Goal: Task Accomplishment & Management: Manage account settings

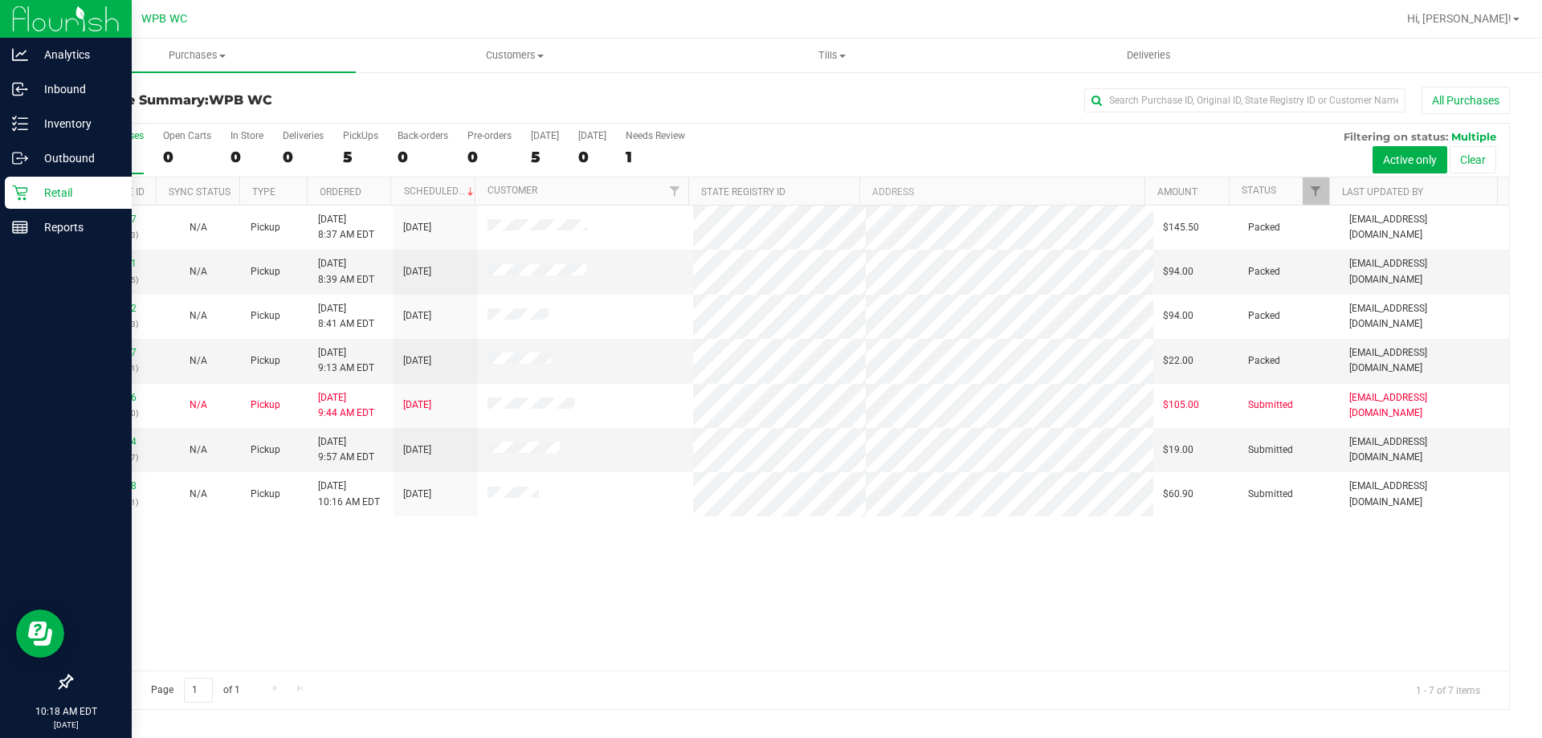
click at [30, 204] on div "Retail" at bounding box center [68, 193] width 127 height 32
click at [23, 202] on div "Retail" at bounding box center [68, 193] width 127 height 32
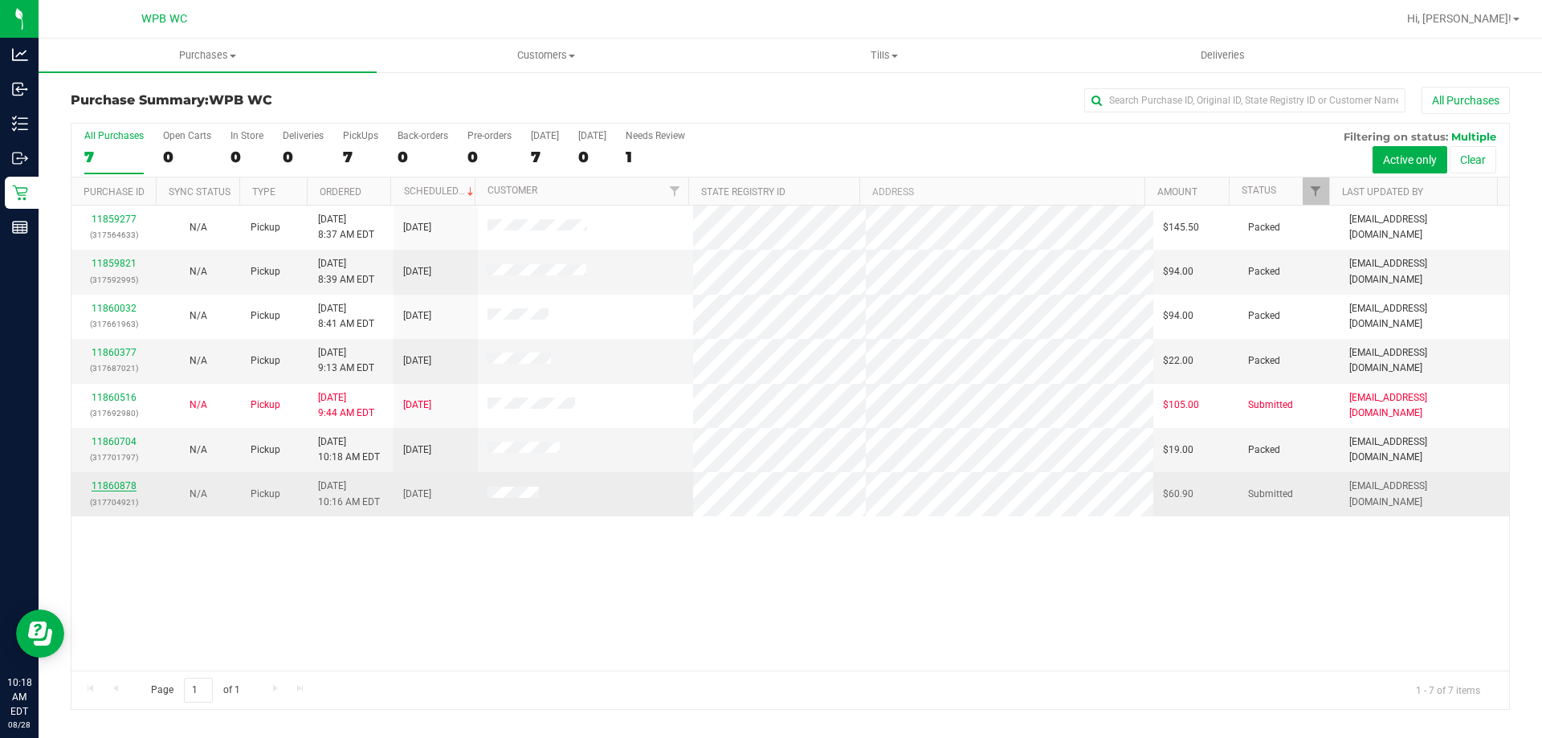
click at [120, 487] on link "11860878" at bounding box center [114, 485] width 45 height 11
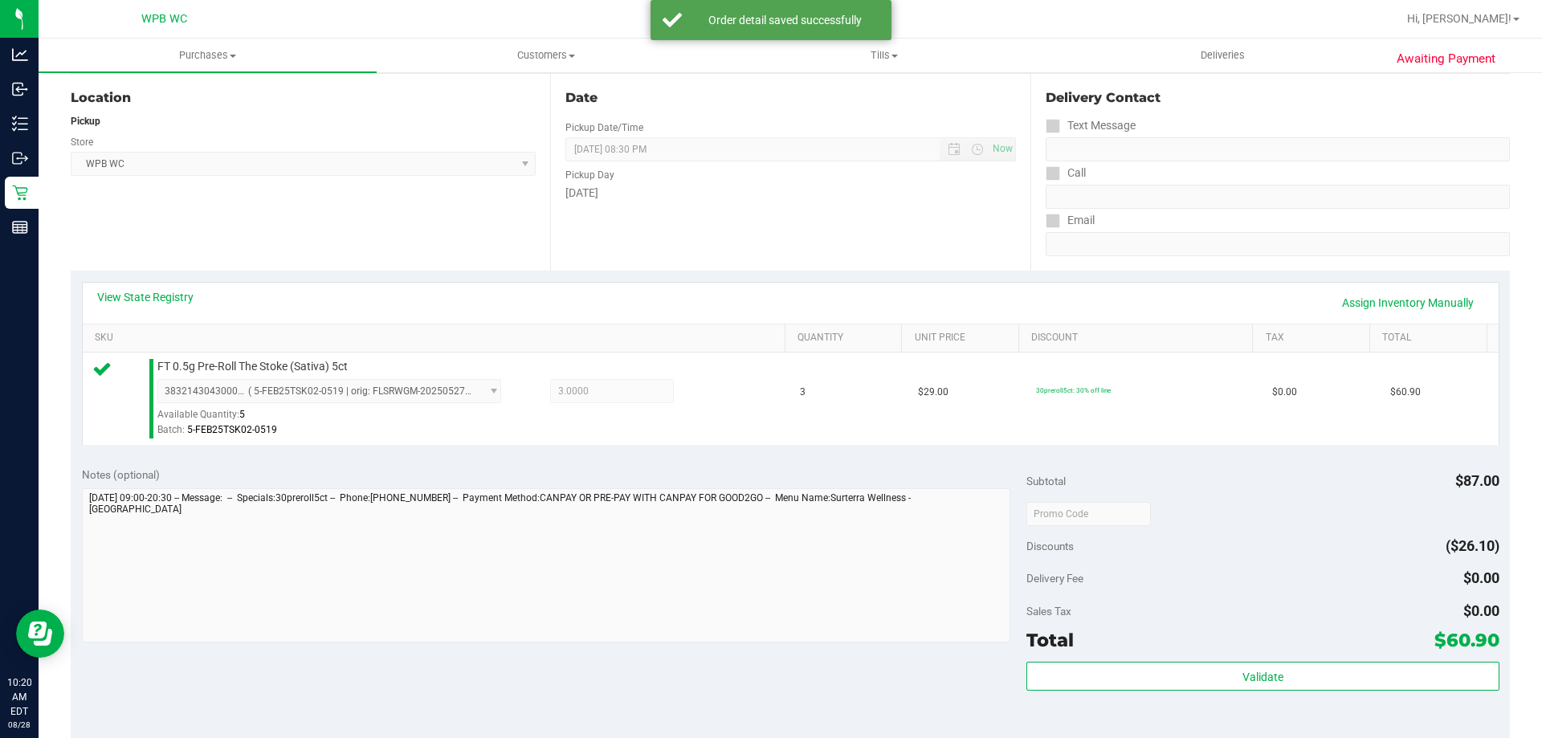
scroll to position [321, 0]
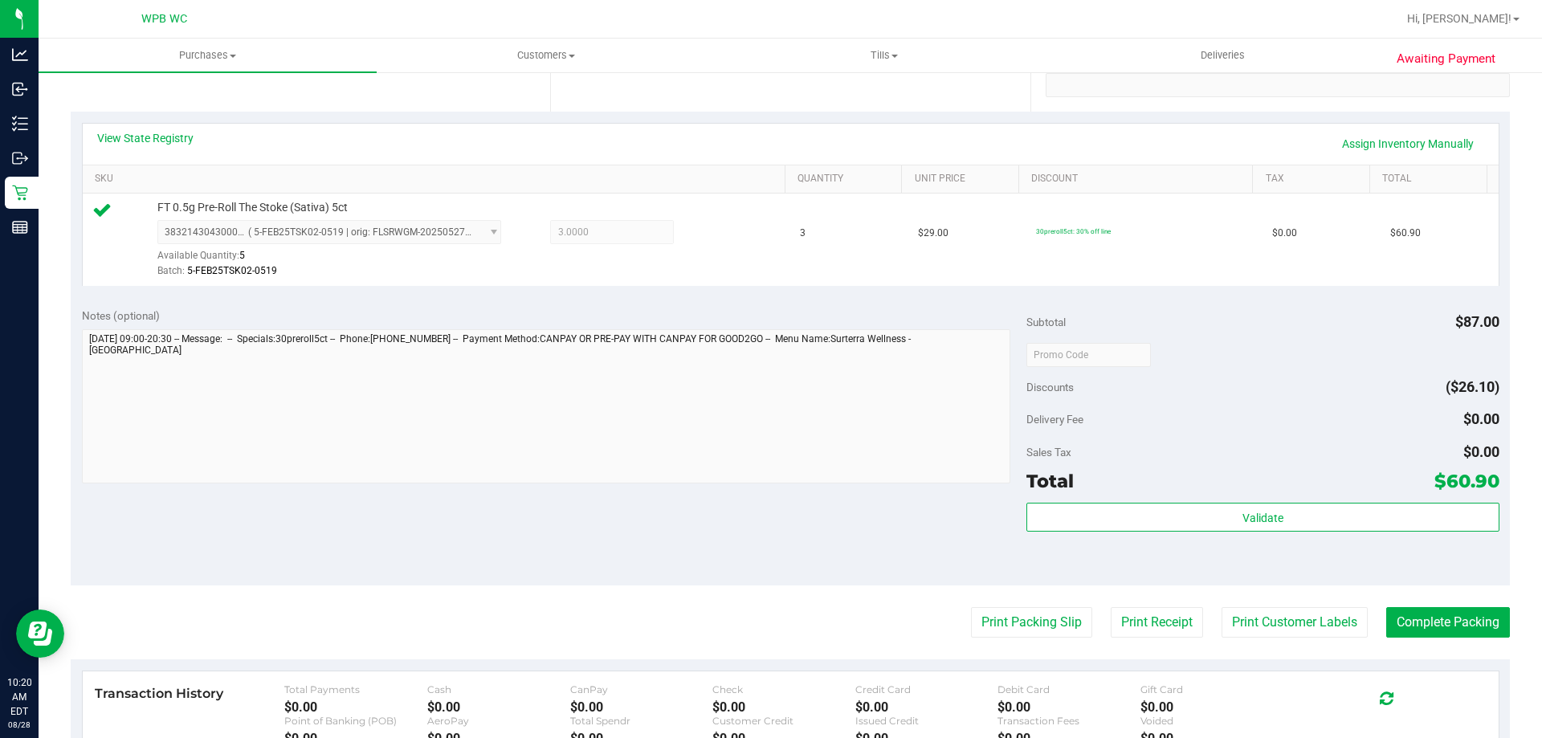
click at [1296, 534] on div "Validate" at bounding box center [1263, 539] width 472 height 72
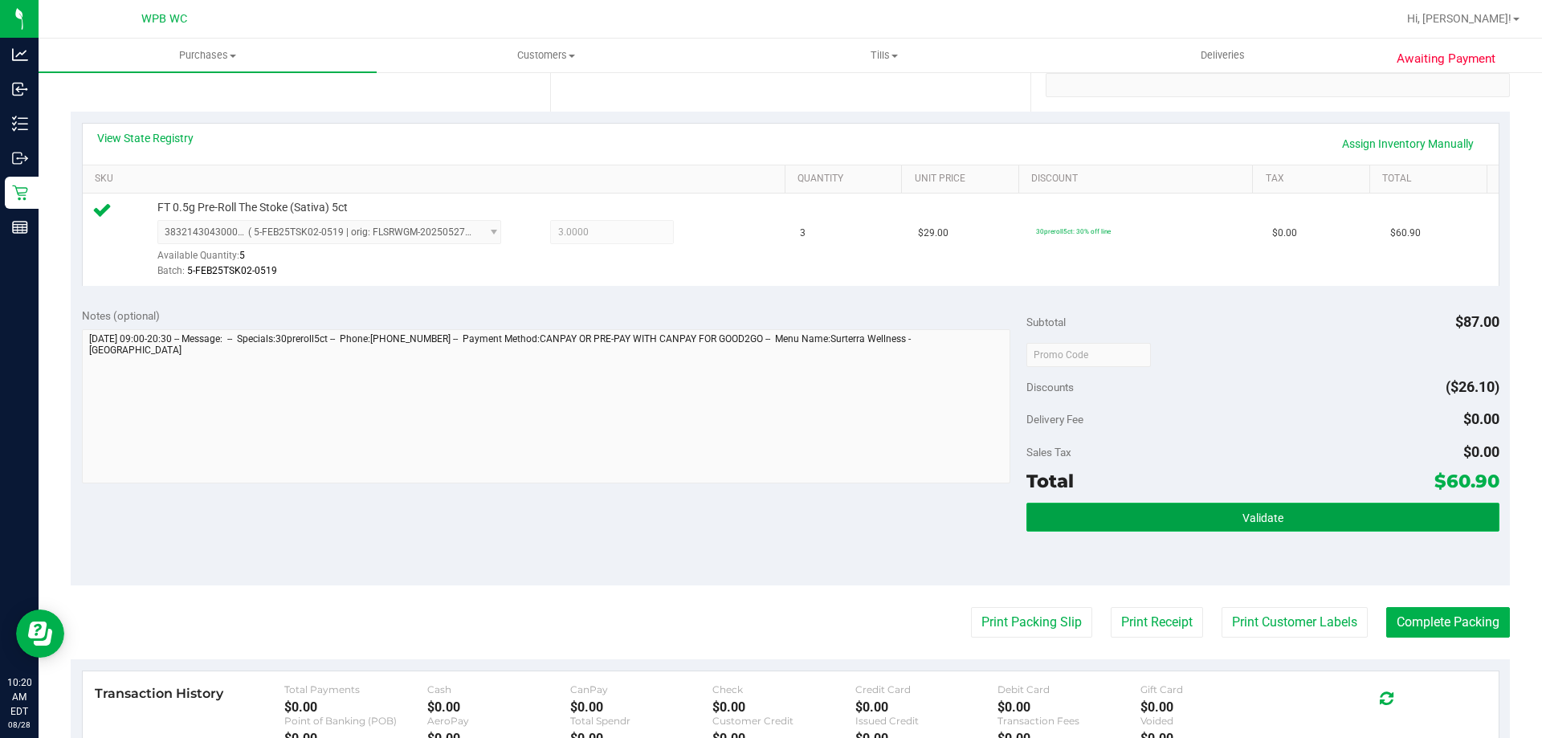
click at [1293, 504] on button "Validate" at bounding box center [1263, 517] width 472 height 29
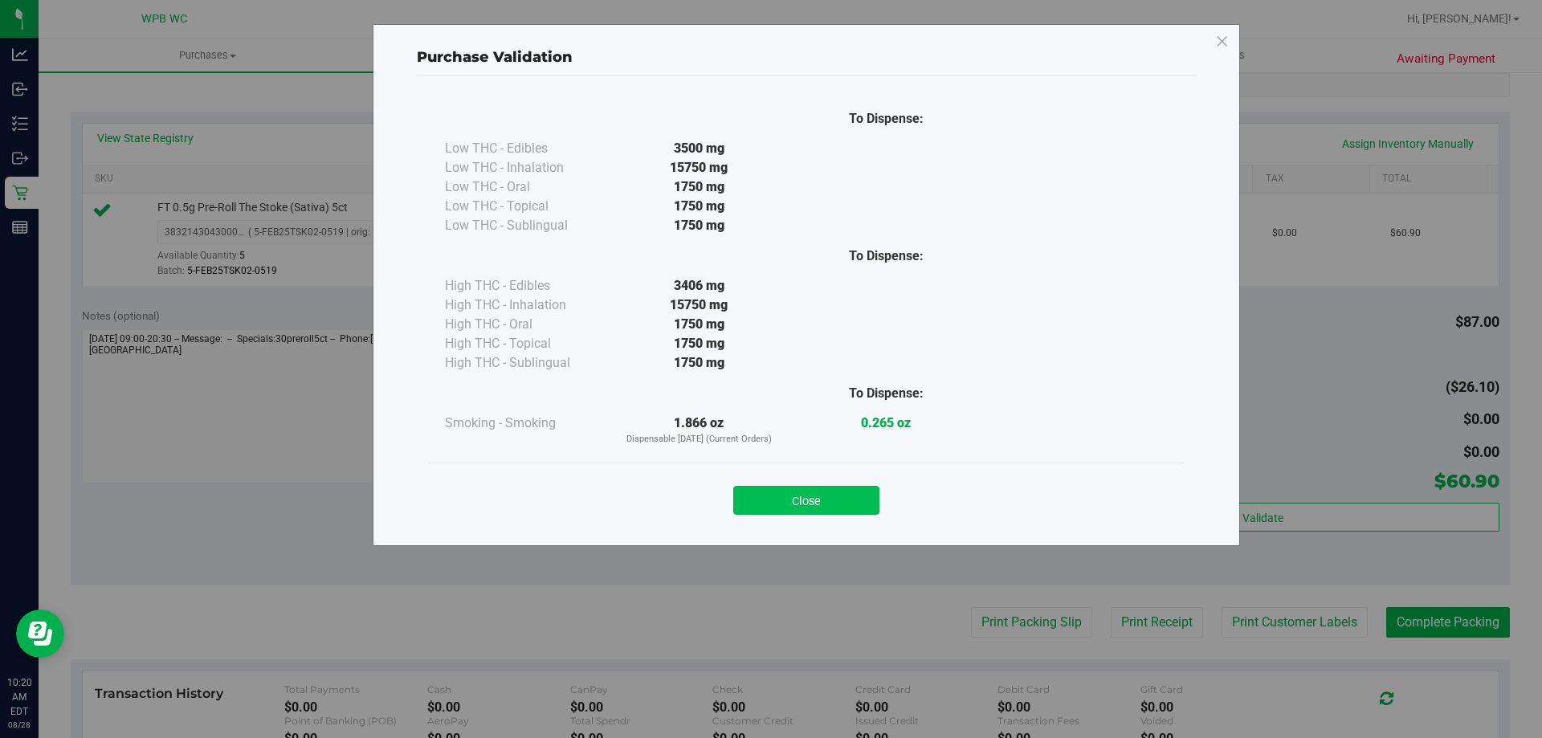
click at [835, 498] on button "Close" at bounding box center [806, 500] width 146 height 29
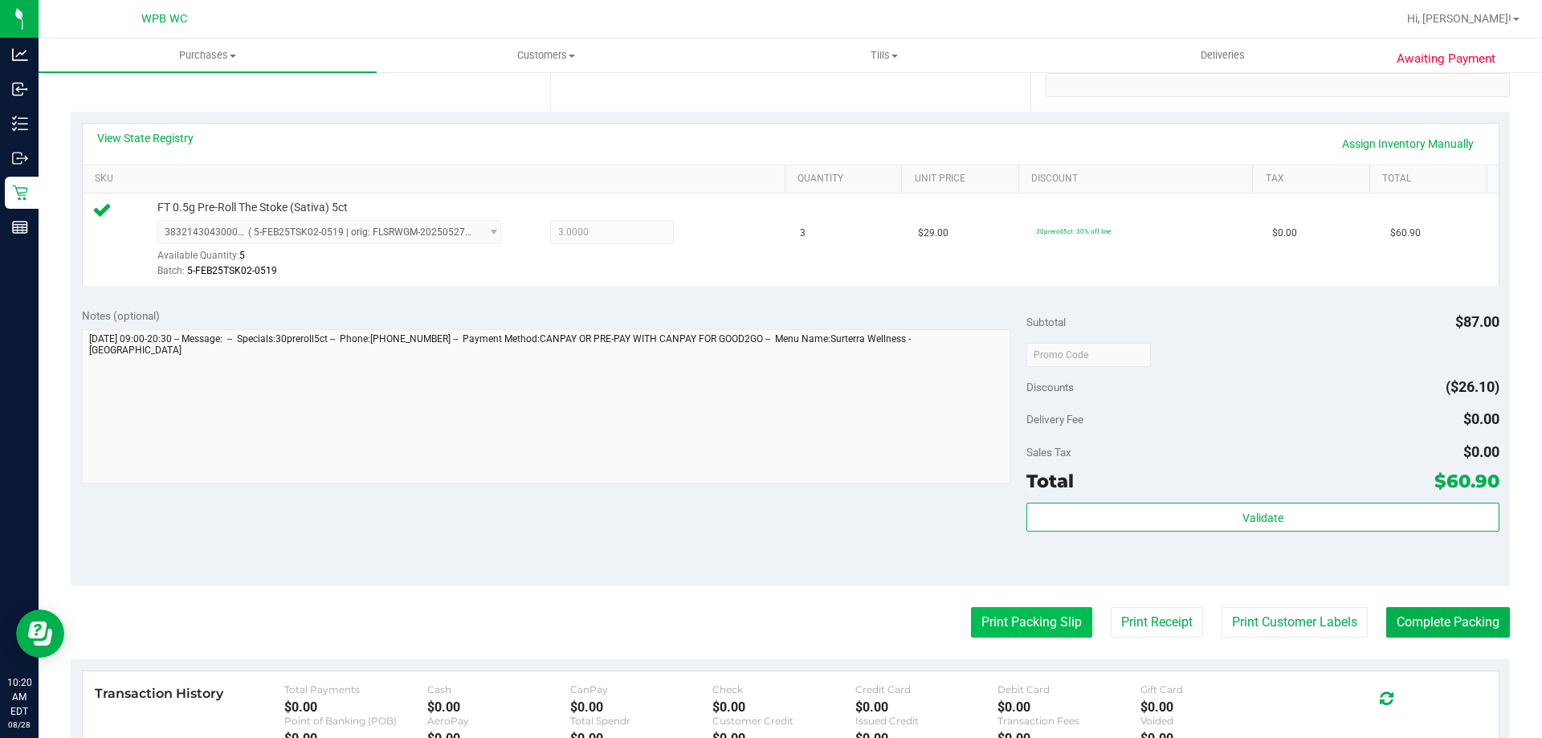
click at [1009, 614] on button "Print Packing Slip" at bounding box center [1031, 622] width 121 height 31
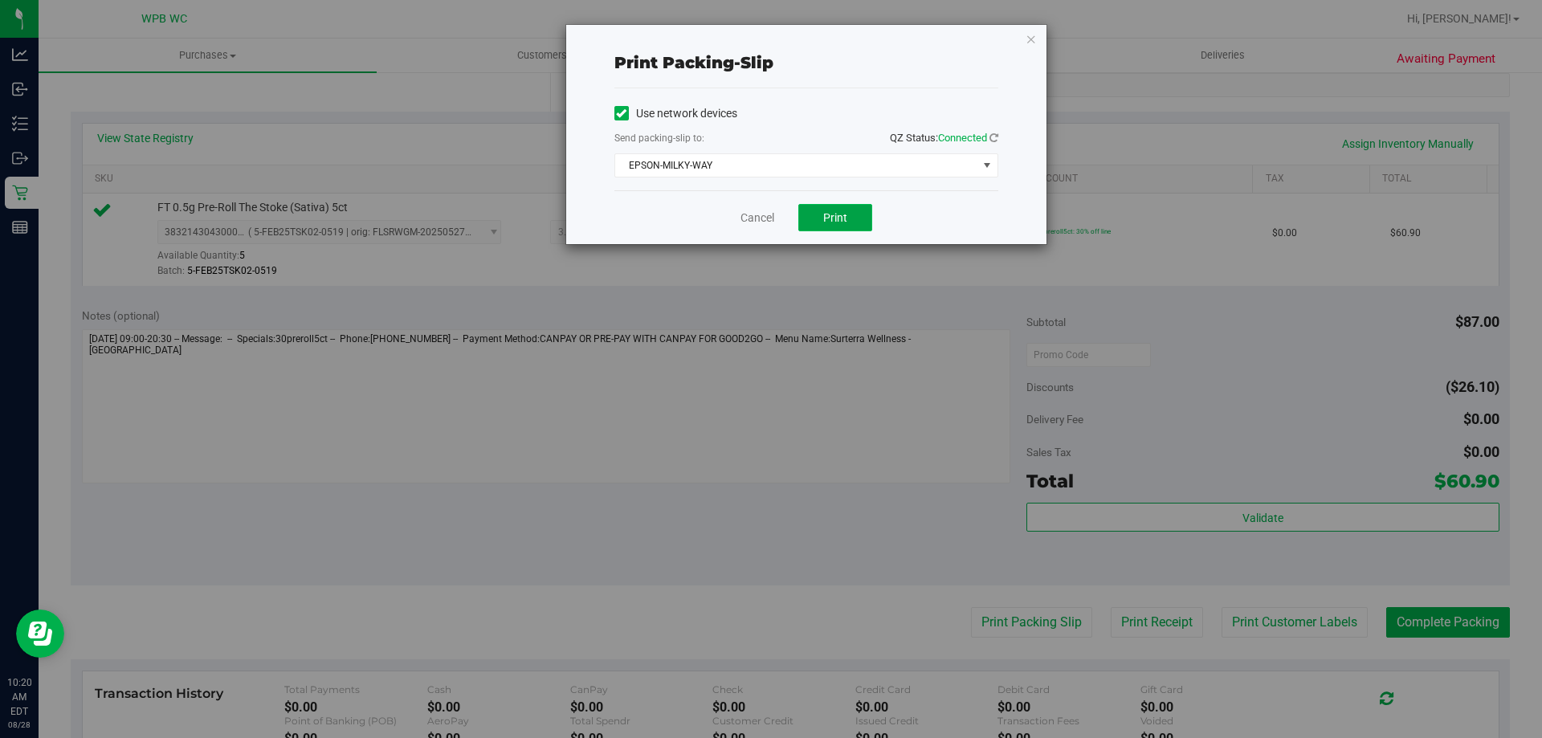
click at [845, 206] on button "Print" at bounding box center [835, 217] width 74 height 27
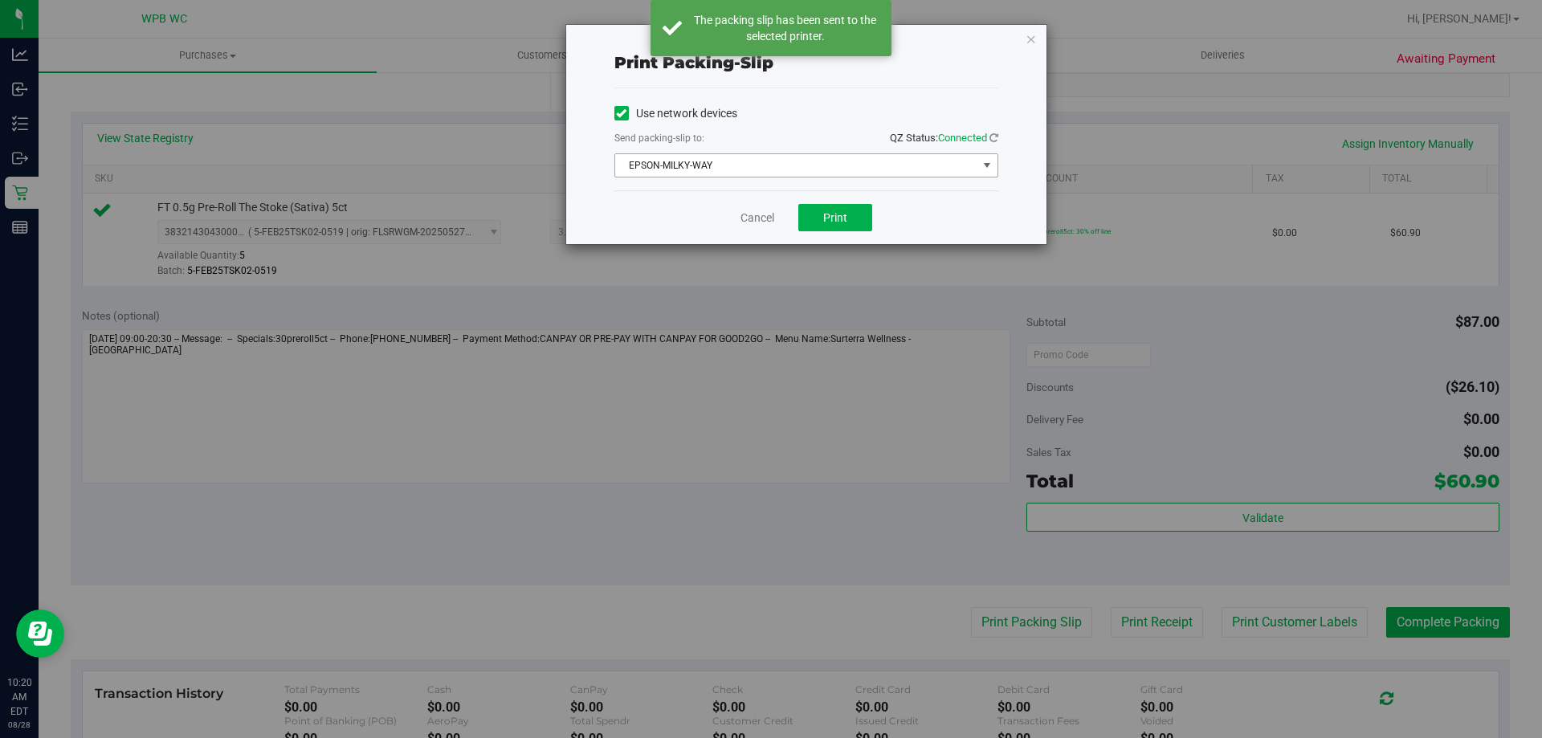
click at [852, 174] on span "EPSON-MILKY-WAY" at bounding box center [796, 165] width 362 height 22
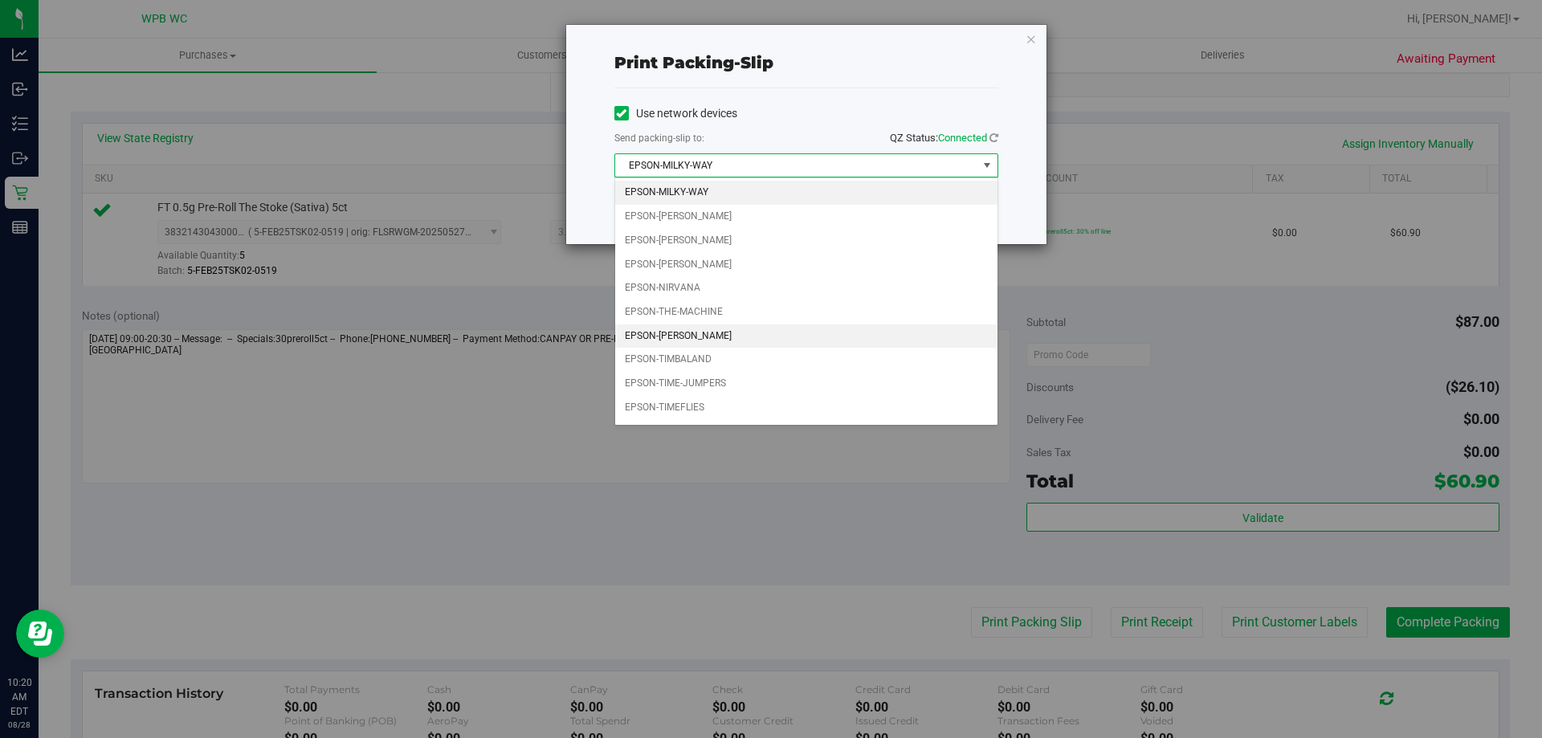
click at [733, 325] on li "EPSON-[PERSON_NAME]" at bounding box center [806, 337] width 382 height 24
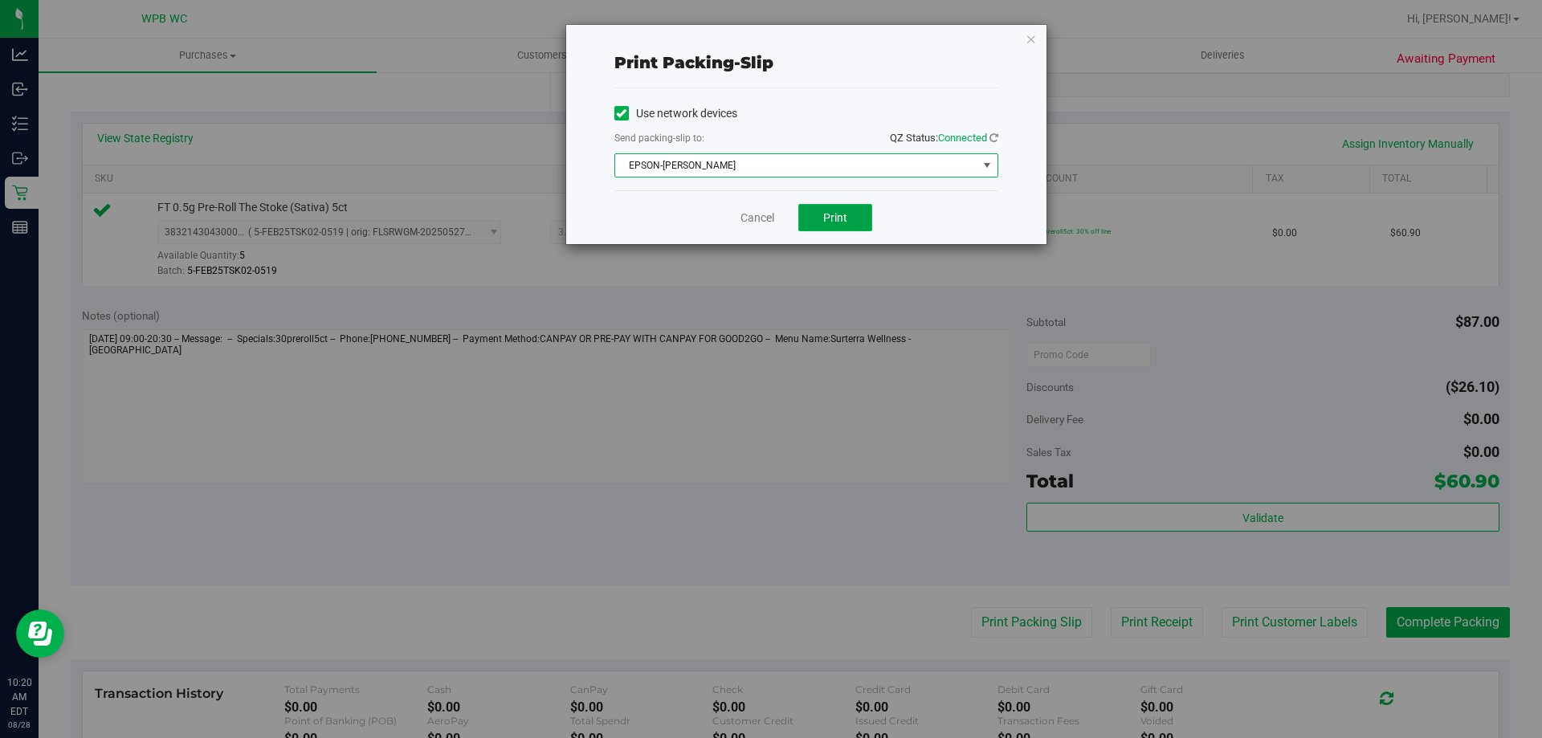
click at [849, 211] on button "Print" at bounding box center [835, 217] width 74 height 27
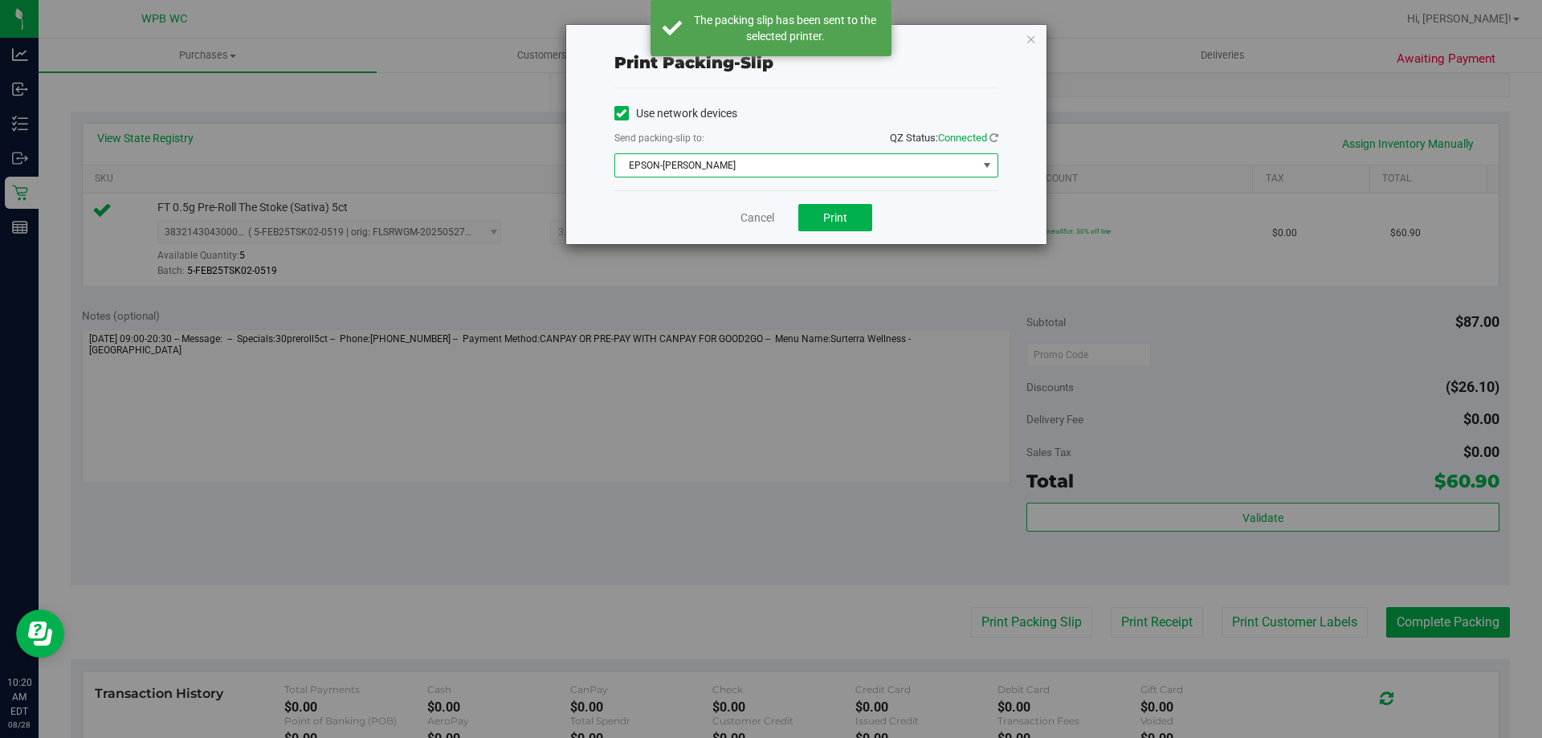
click at [920, 172] on span "EPSON-[PERSON_NAME]" at bounding box center [796, 165] width 362 height 22
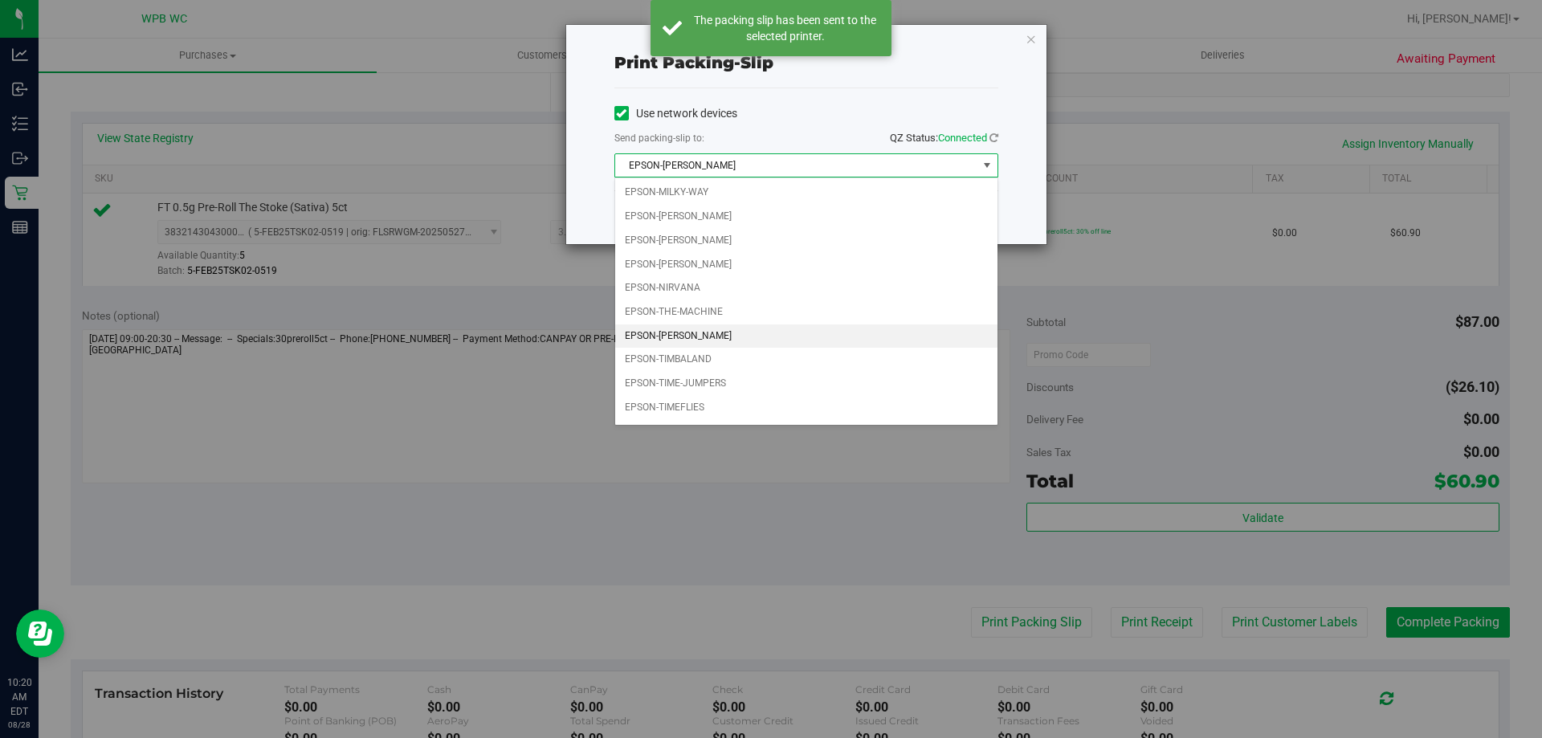
click at [693, 331] on li "EPSON-[PERSON_NAME]" at bounding box center [806, 337] width 382 height 24
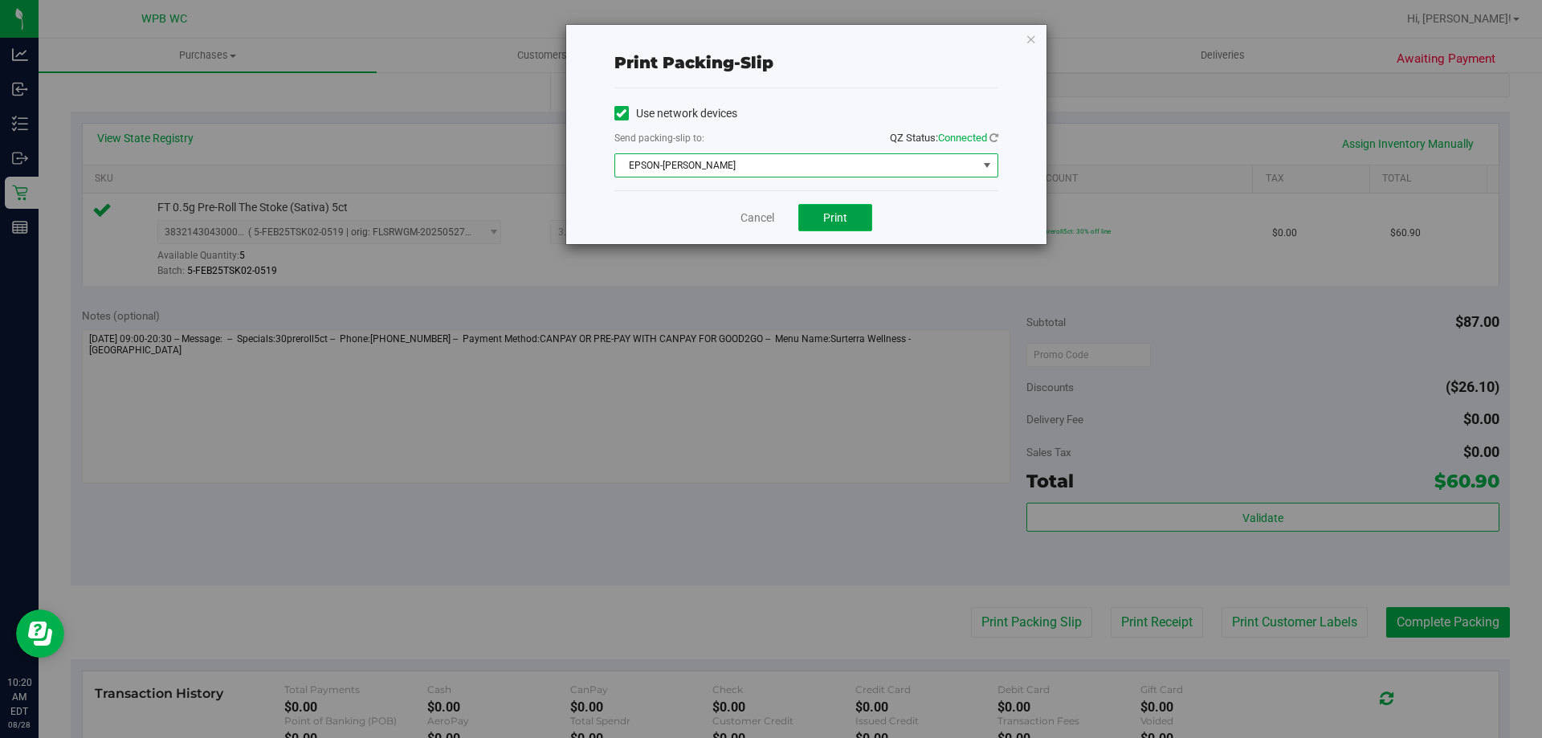
click at [826, 216] on span "Print" at bounding box center [835, 217] width 24 height 13
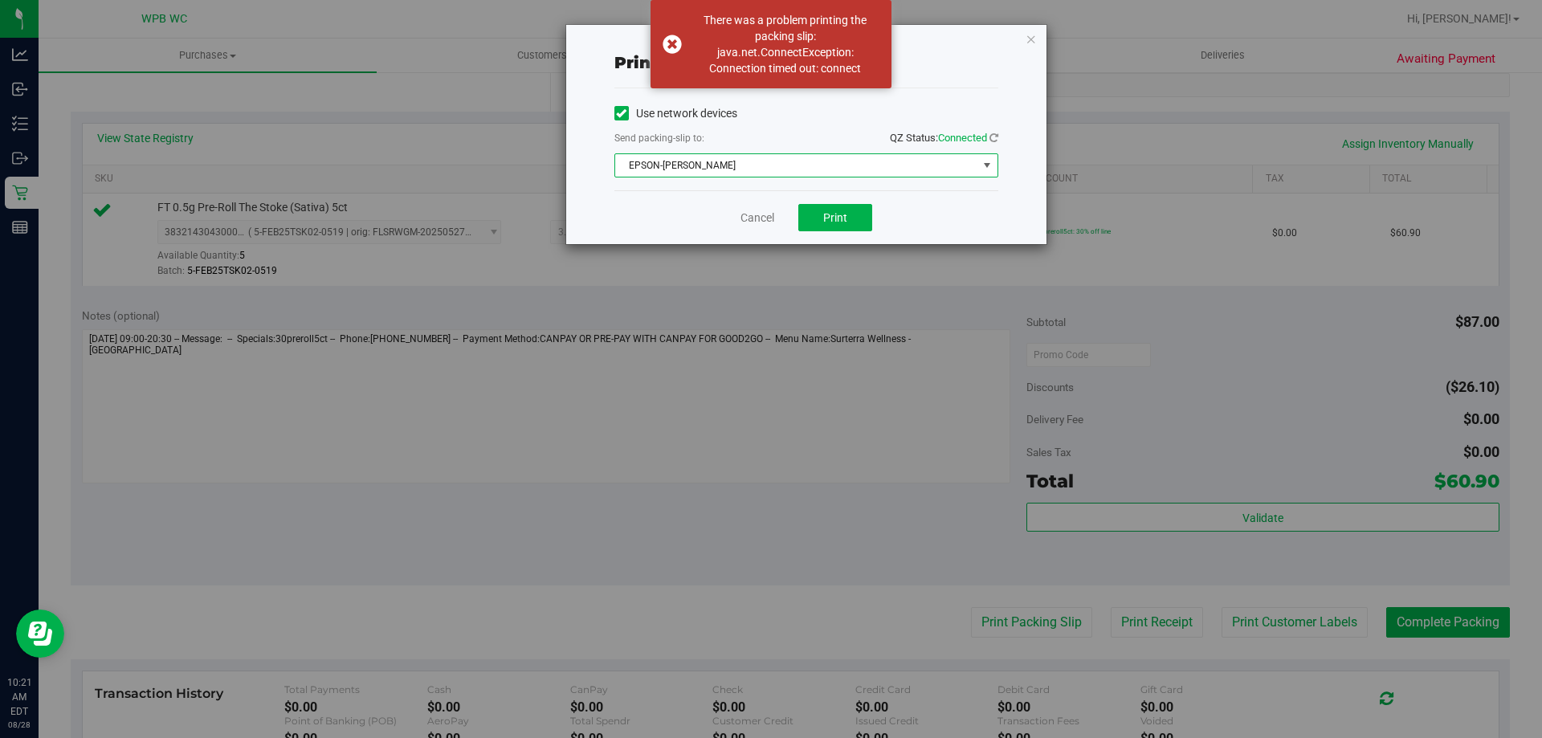
click at [861, 175] on span "EPSON-[PERSON_NAME]" at bounding box center [796, 165] width 362 height 22
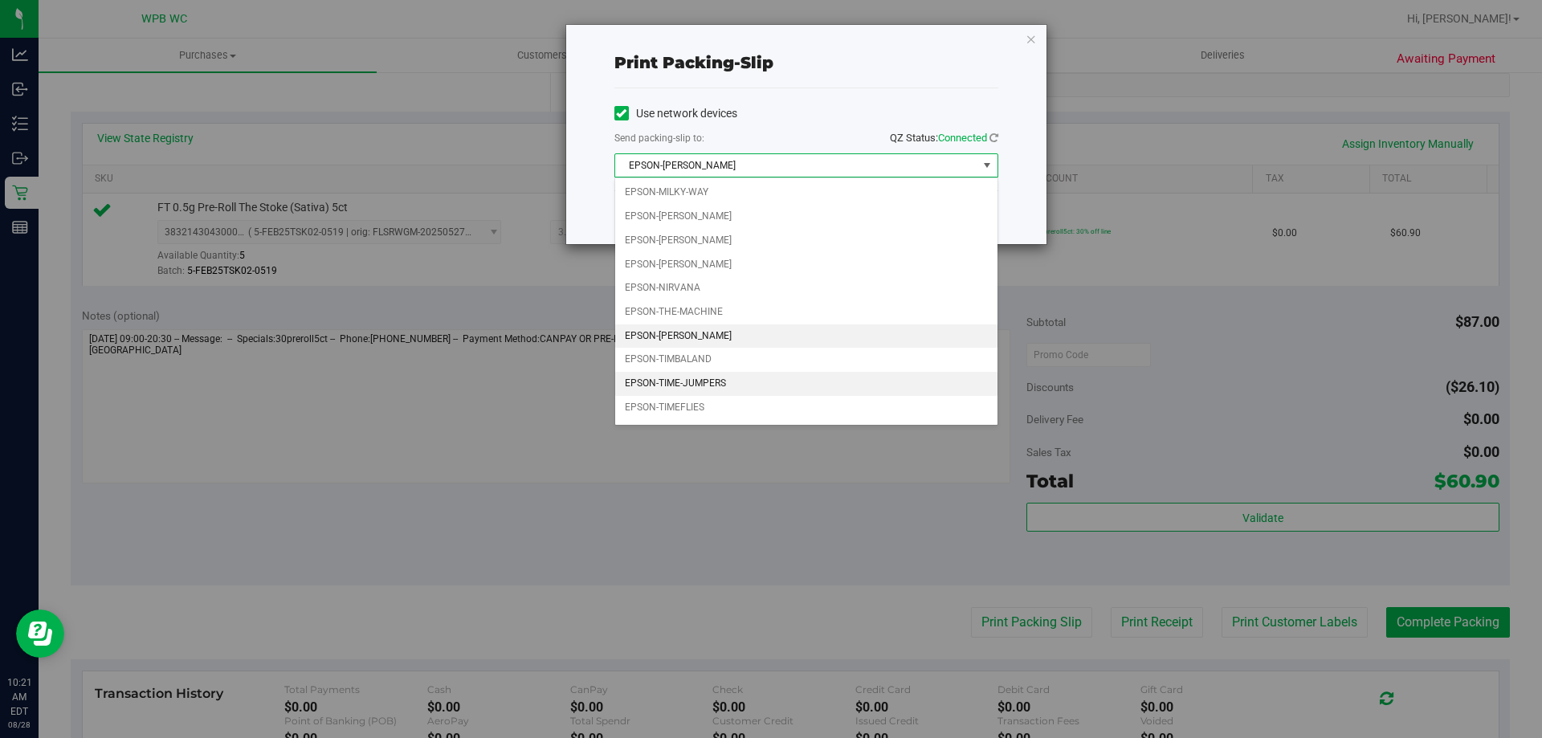
click at [797, 375] on li "EPSON-TIME-JUMPERS" at bounding box center [806, 384] width 382 height 24
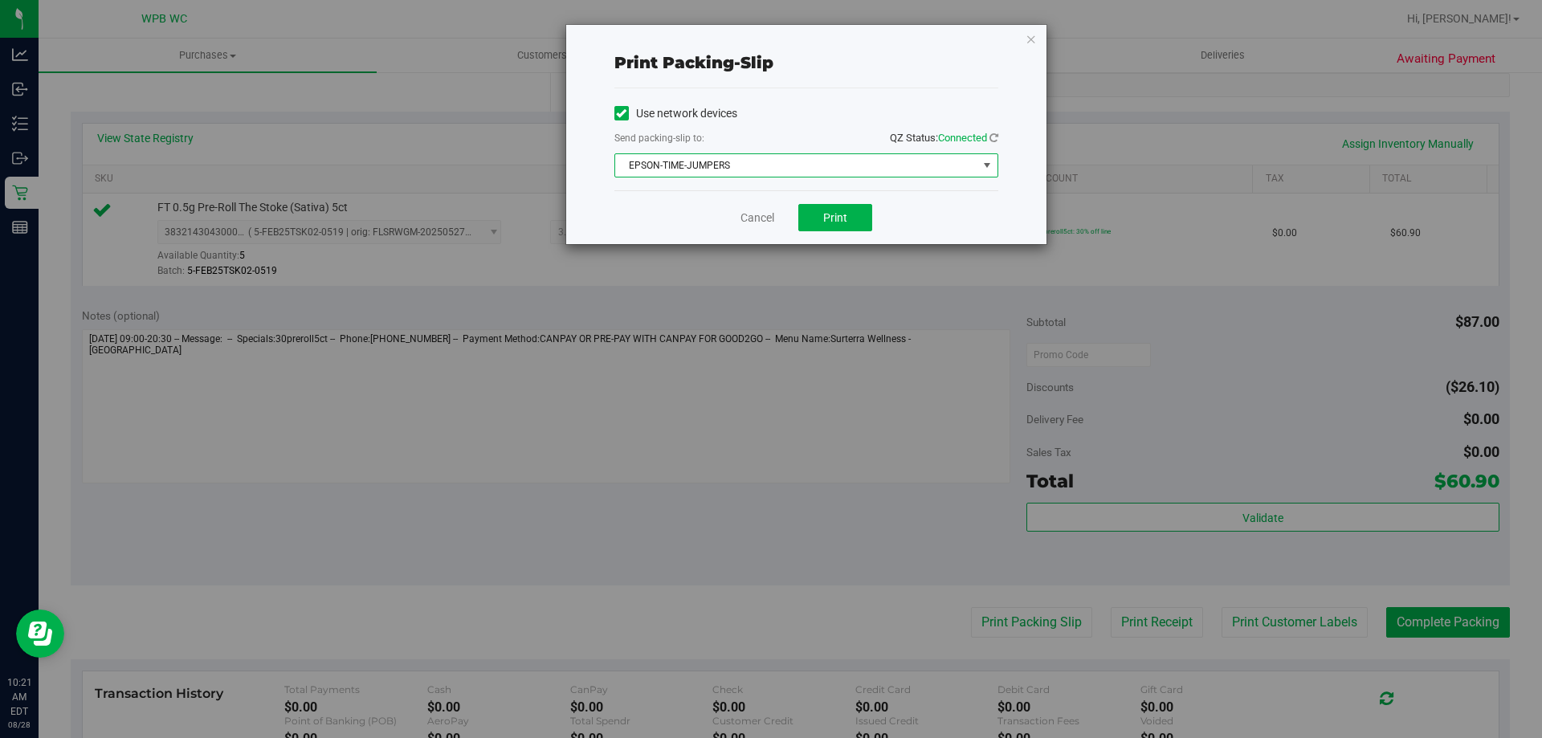
click at [819, 199] on div "Cancel Print" at bounding box center [806, 217] width 384 height 54
click at [819, 211] on button "Print" at bounding box center [835, 217] width 74 height 27
click at [766, 157] on span "EPSON-TIME-JUMPERS" at bounding box center [796, 165] width 362 height 22
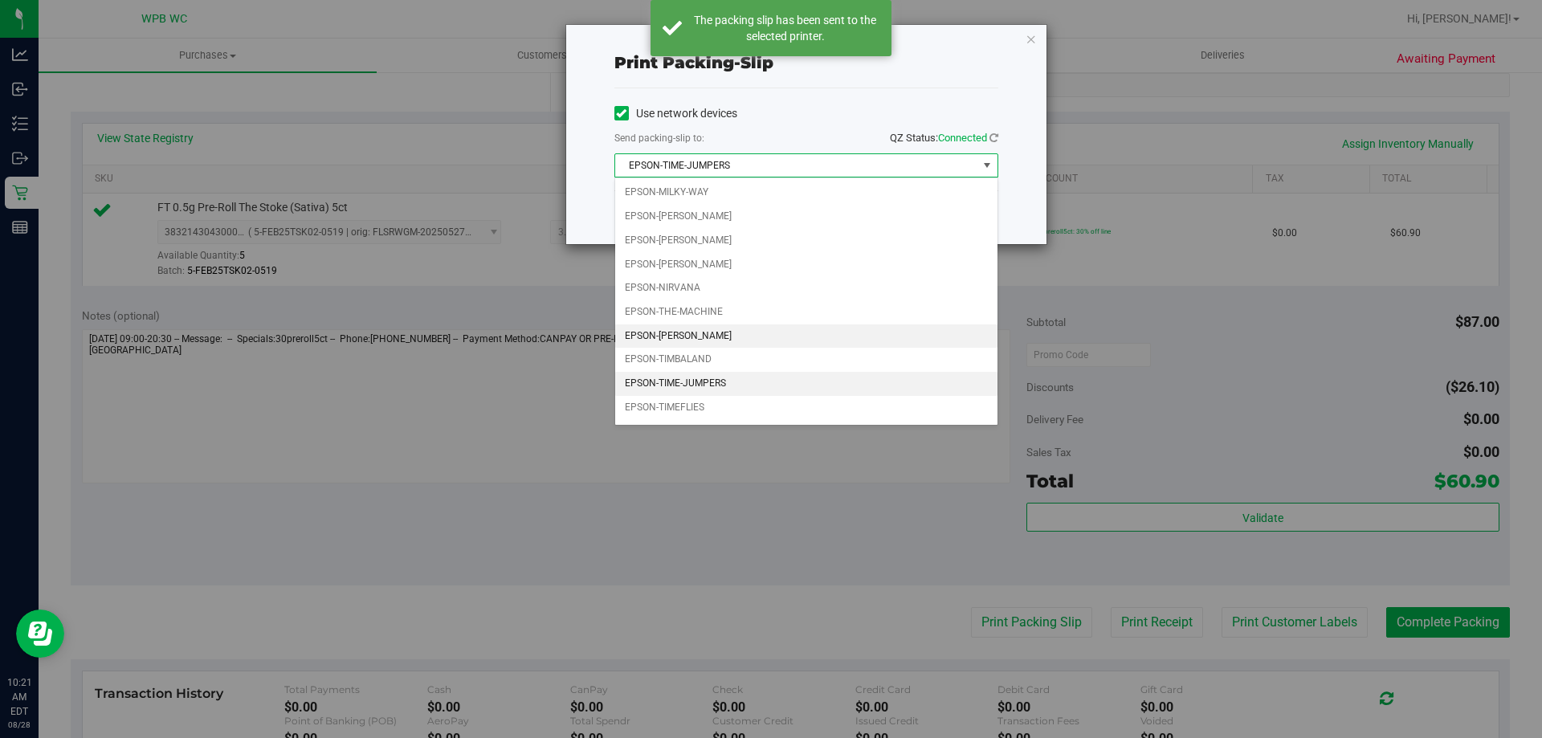
click at [722, 341] on li "EPSON-[PERSON_NAME]" at bounding box center [806, 337] width 382 height 24
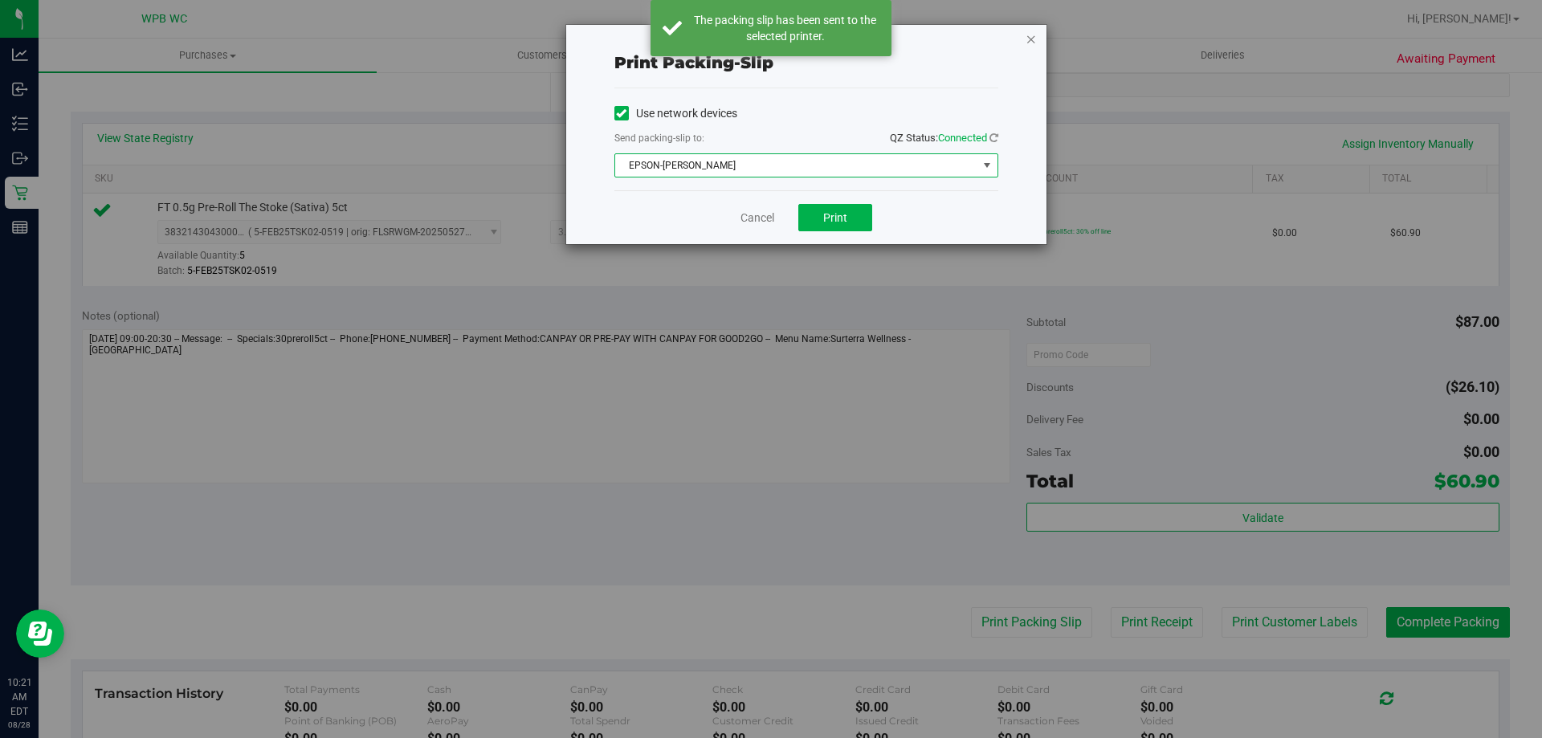
click at [1033, 44] on icon "button" at bounding box center [1031, 38] width 11 height 19
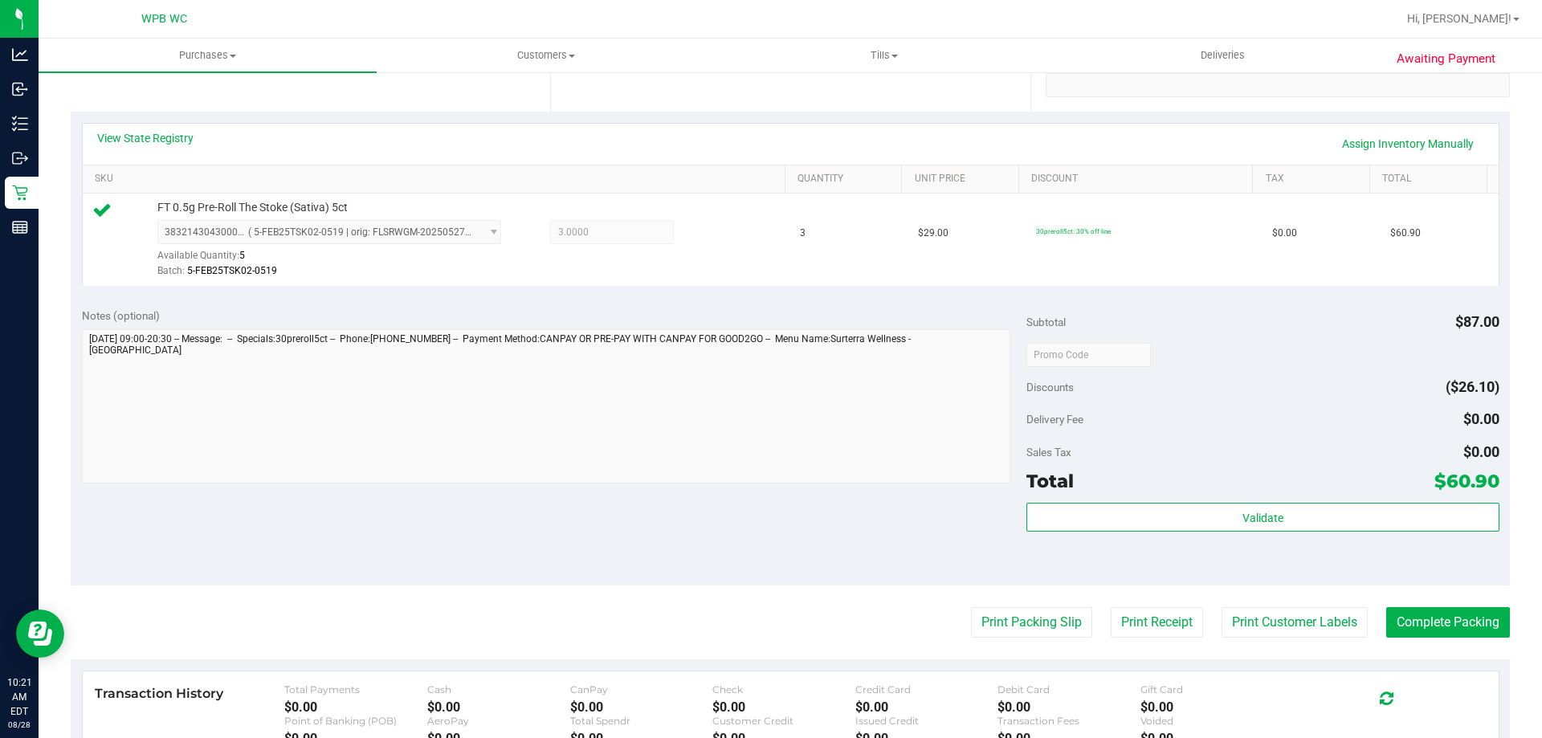
scroll to position [562, 0]
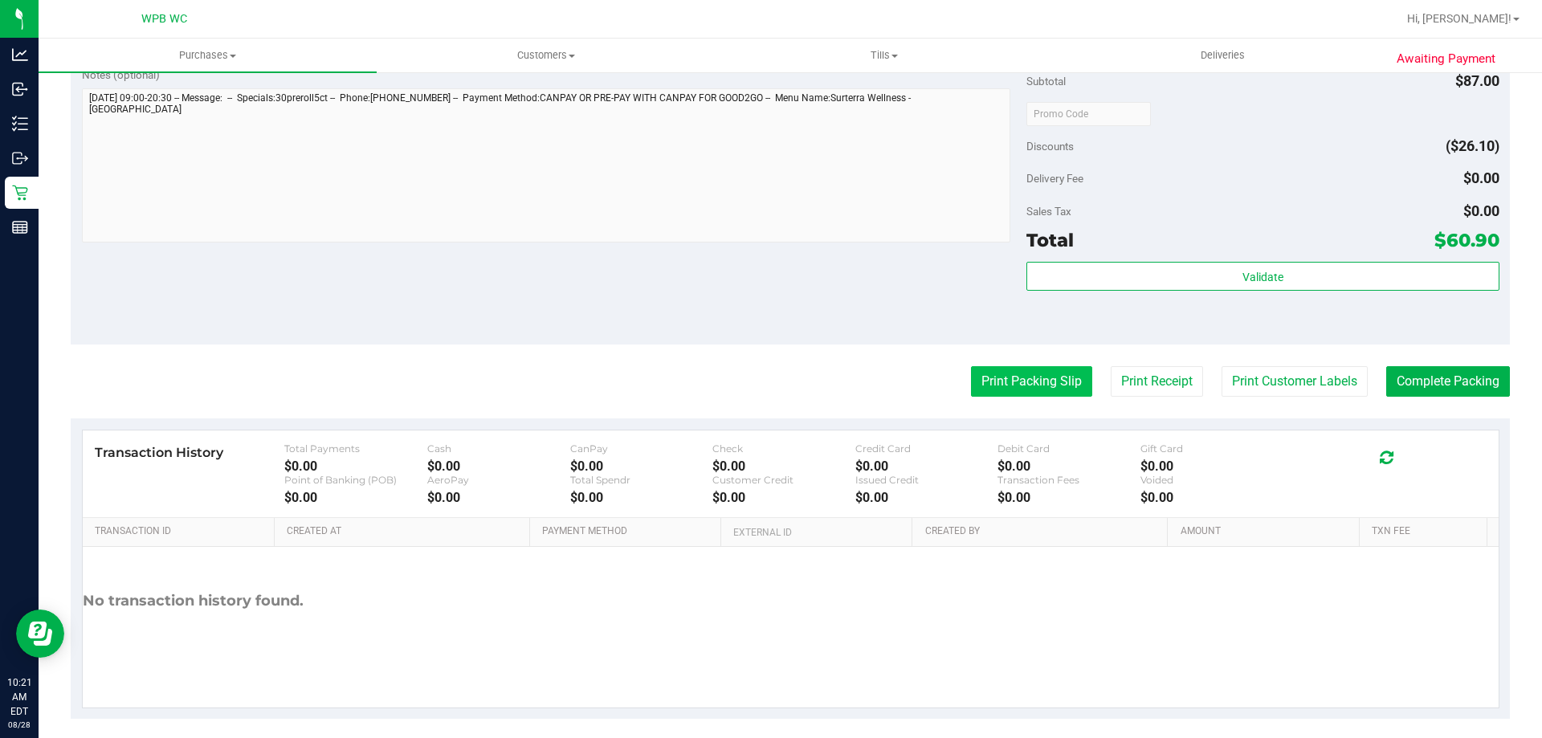
click at [993, 383] on button "Print Packing Slip" at bounding box center [1031, 381] width 121 height 31
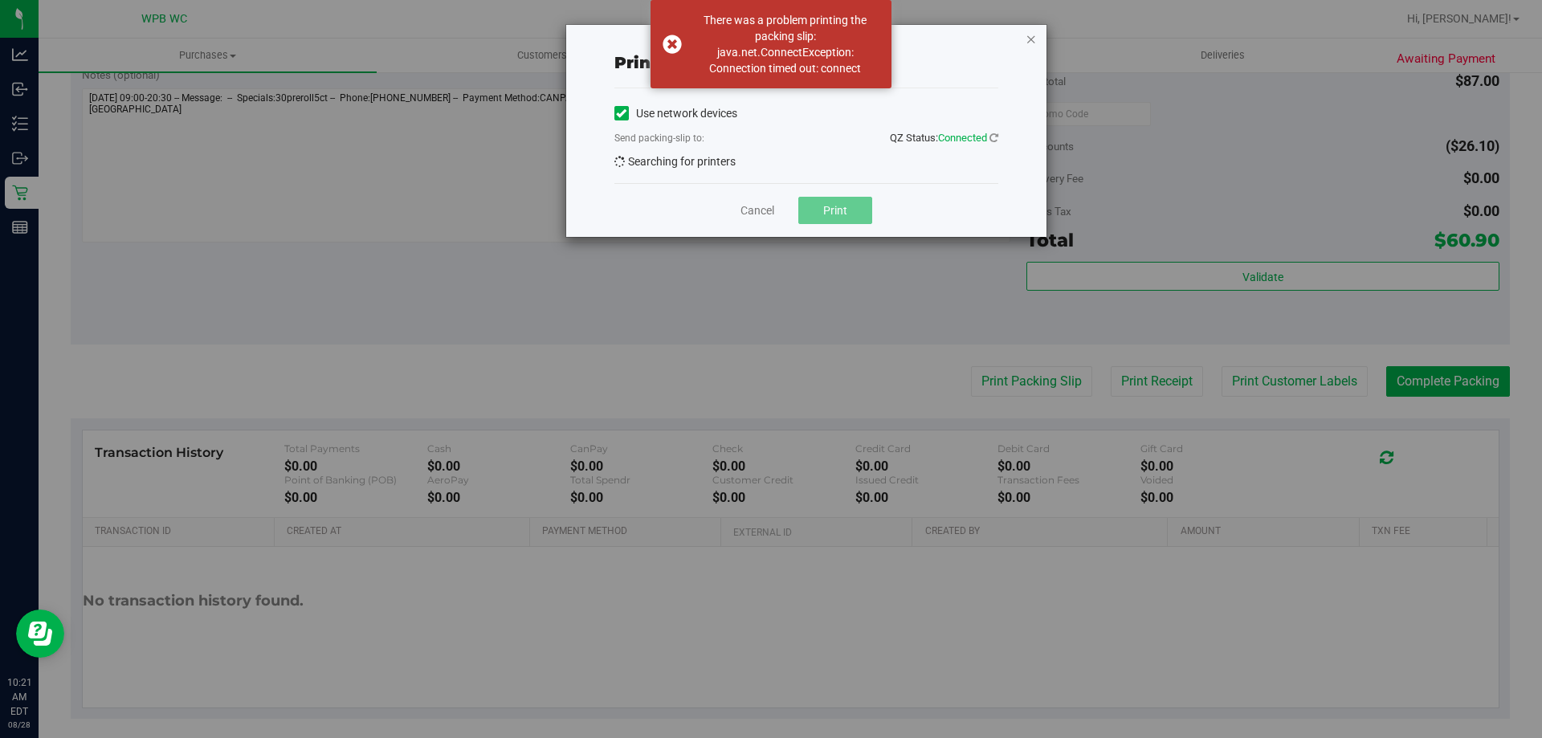
click at [1026, 40] on icon "button" at bounding box center [1031, 38] width 11 height 19
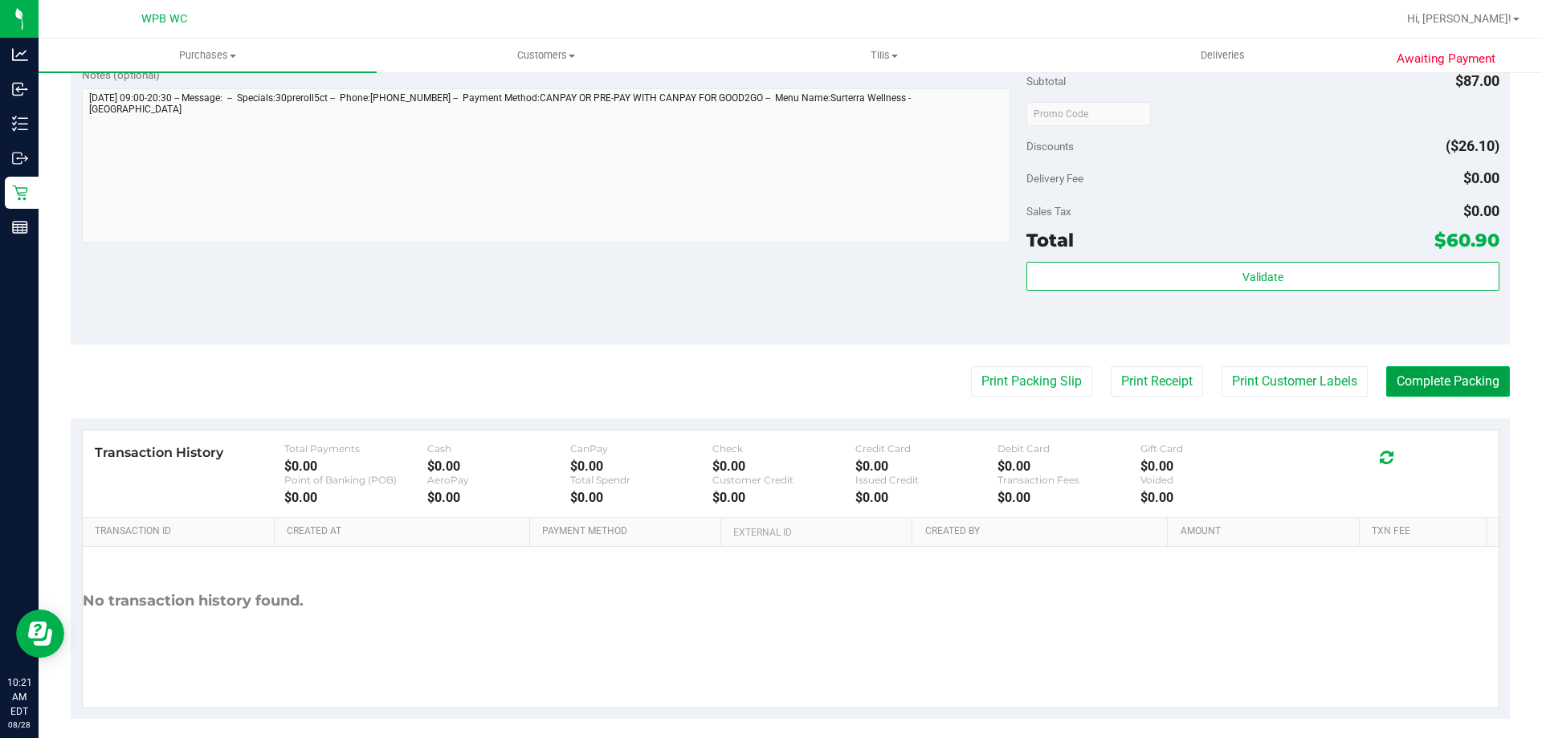
click at [1392, 385] on button "Complete Packing" at bounding box center [1448, 381] width 124 height 31
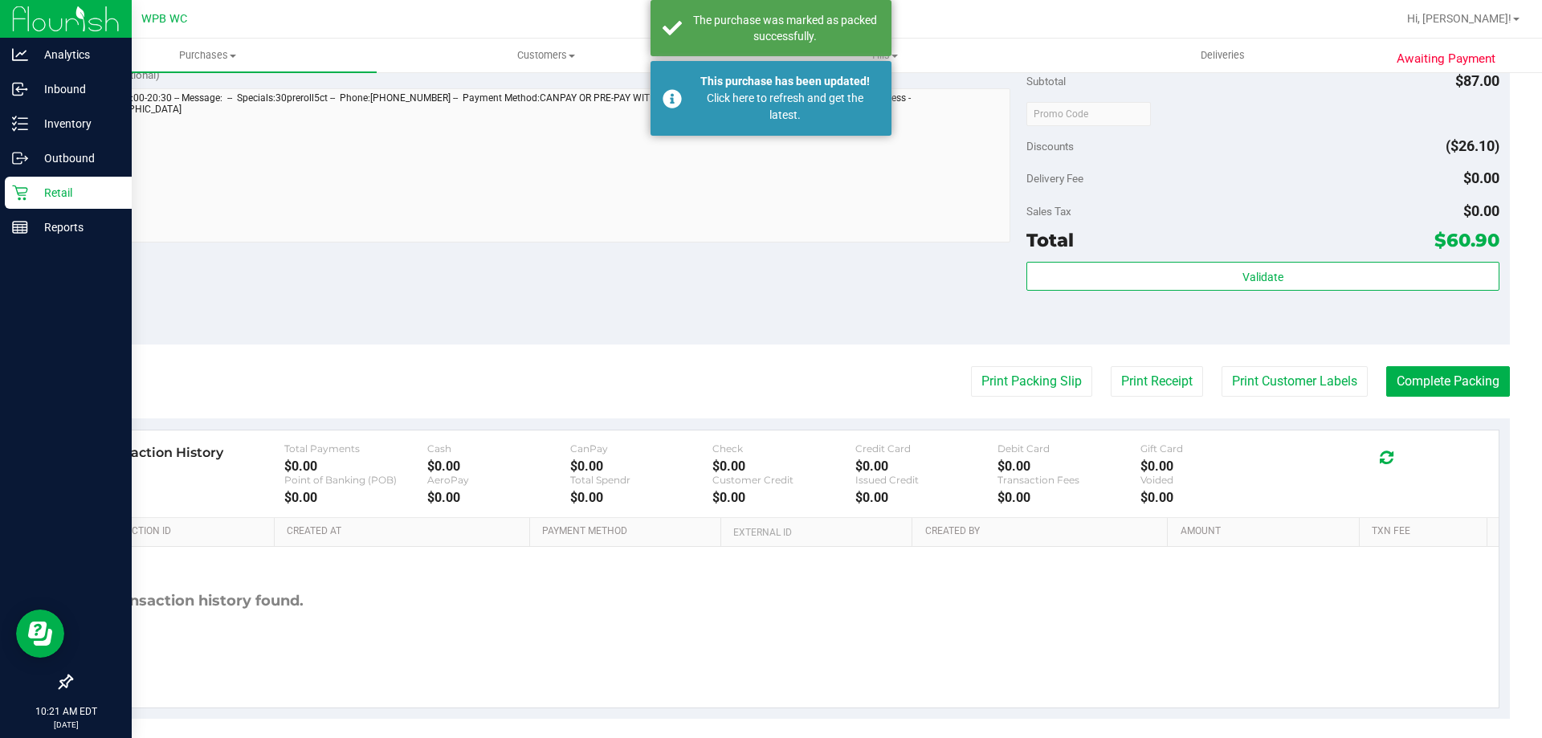
click at [31, 194] on p "Retail" at bounding box center [76, 192] width 96 height 19
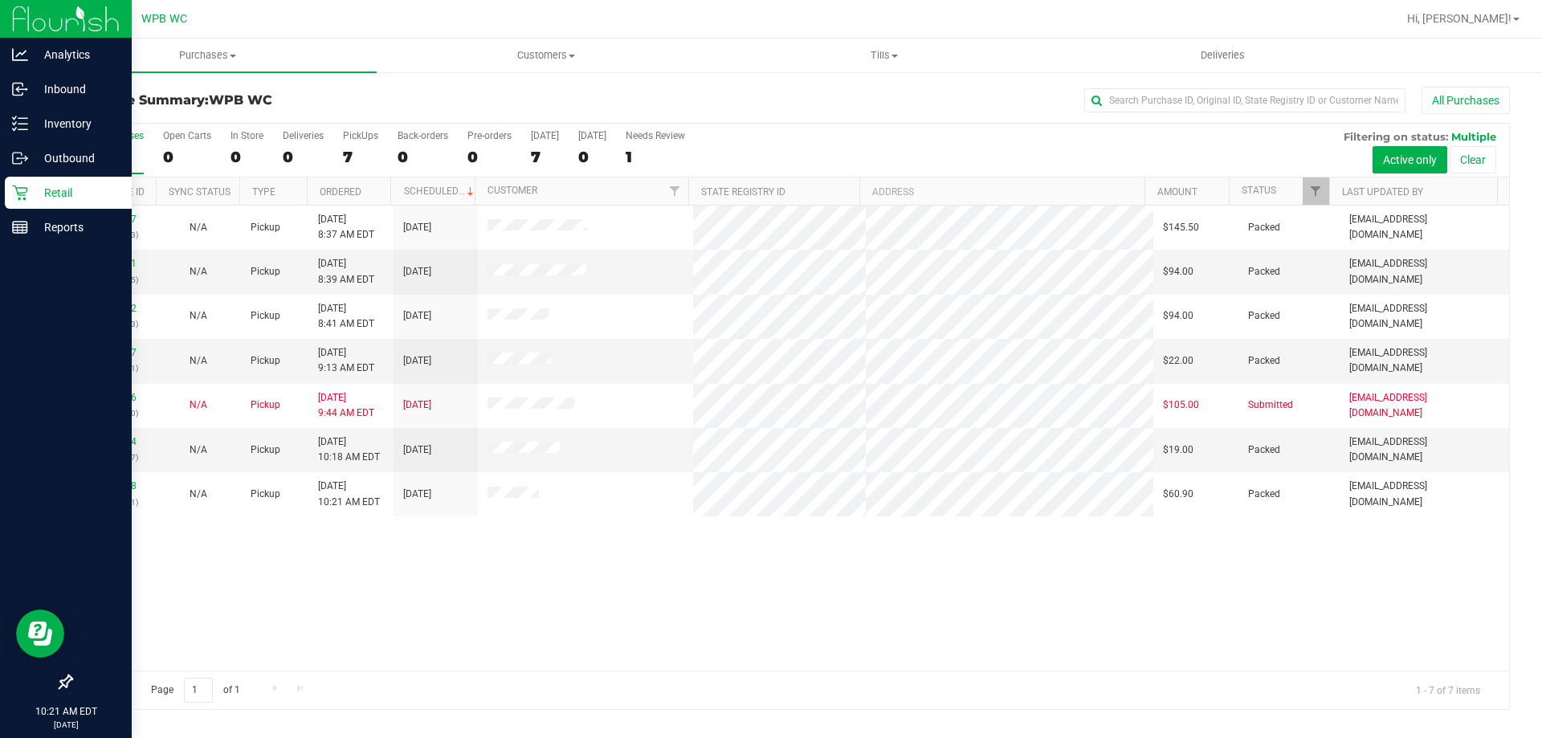
click at [27, 189] on icon at bounding box center [19, 193] width 15 height 15
